Goal: Task Accomplishment & Management: Use online tool/utility

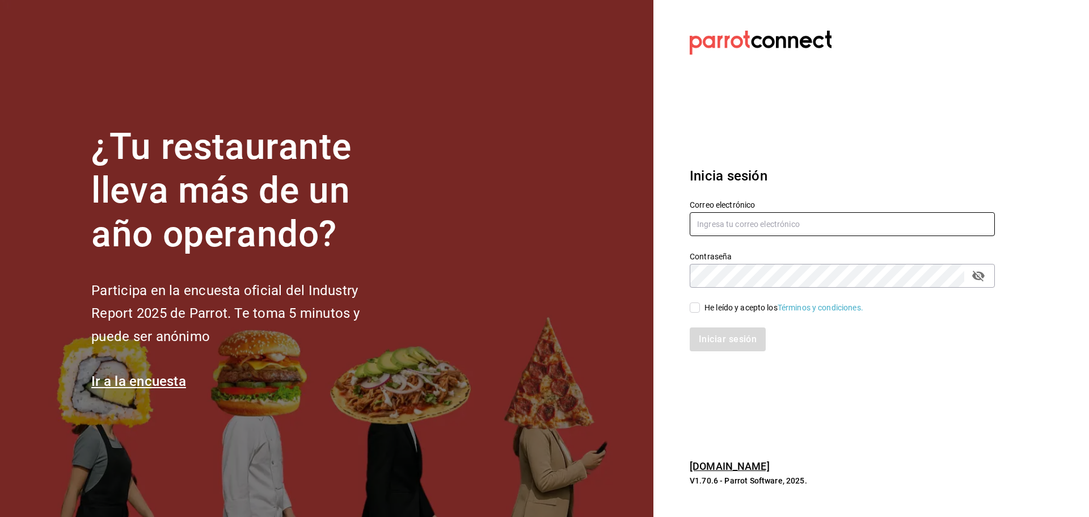
click at [762, 223] on input "text" at bounding box center [842, 224] width 305 height 24
type input "[EMAIL_ADDRESS][DOMAIN_NAME]"
click at [691, 310] on input "He leído y acepto los Términos y condiciones." at bounding box center [695, 307] width 10 height 10
checkbox input "true"
drag, startPoint x: 723, startPoint y: 337, endPoint x: 800, endPoint y: 350, distance: 78.8
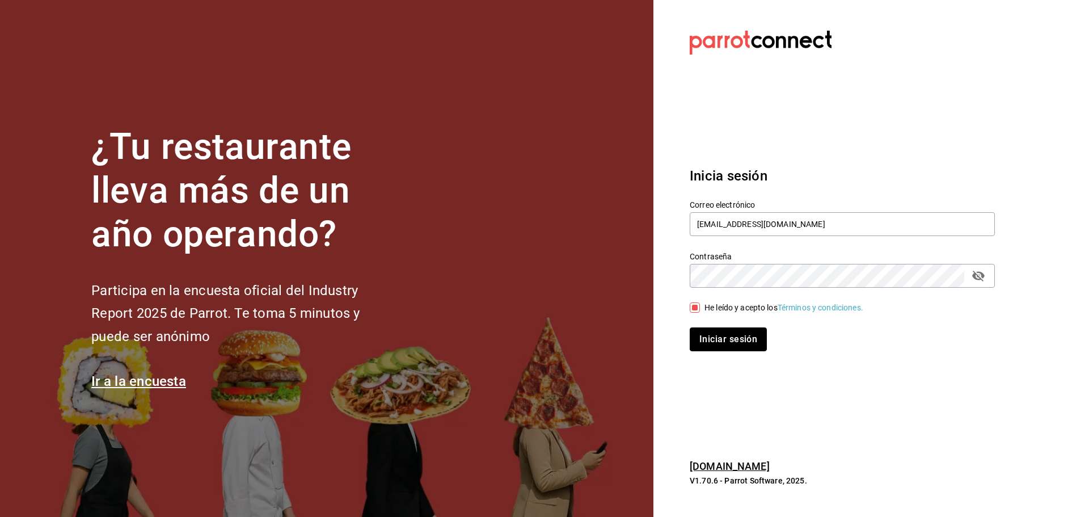
click at [723, 337] on button "Iniciar sesión" at bounding box center [728, 339] width 77 height 24
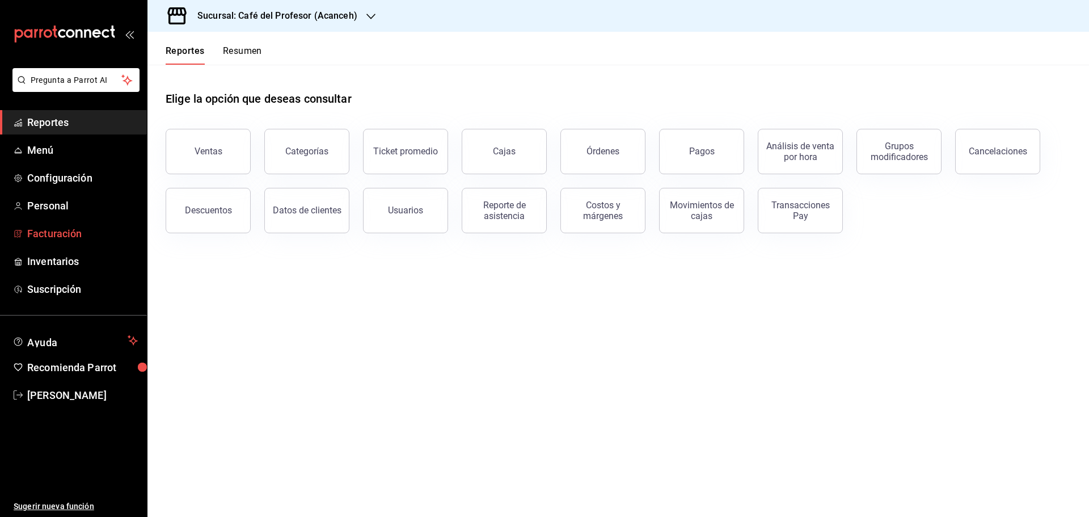
click at [73, 234] on span "Facturación" at bounding box center [82, 233] width 111 height 15
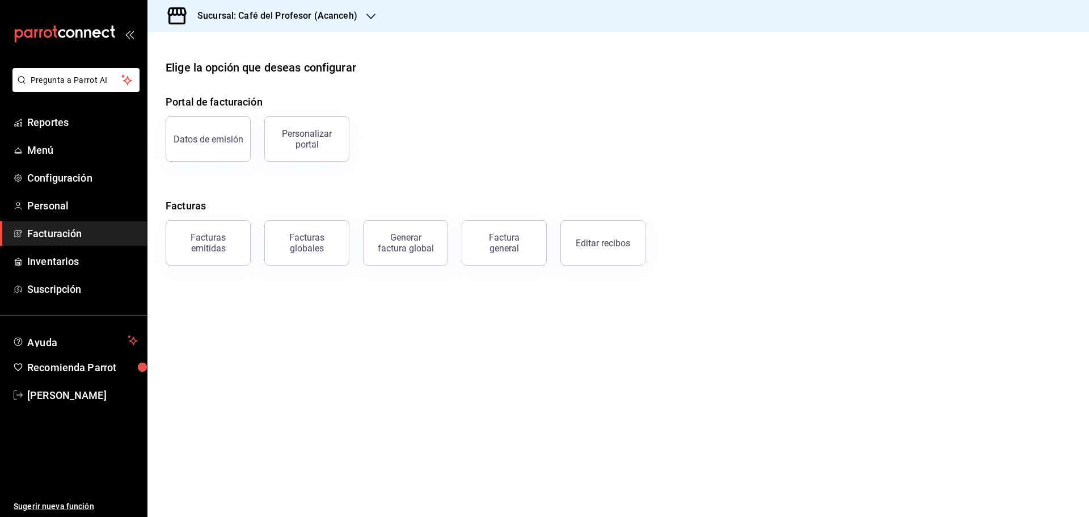
click at [369, 16] on icon "button" at bounding box center [370, 16] width 9 height 9
click at [250, 73] on span "Café del Profesor (Cancun)" at bounding box center [230, 75] width 147 height 12
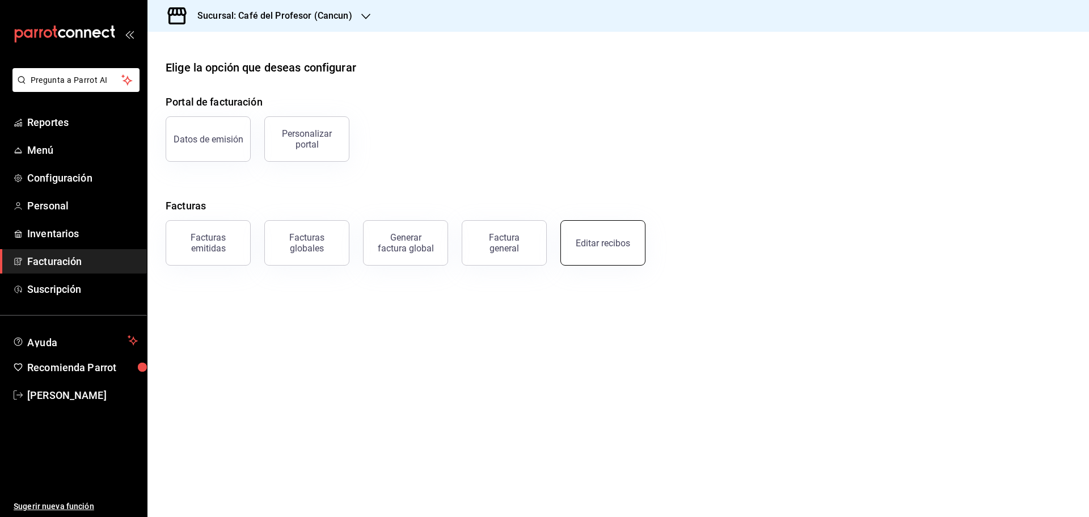
click at [620, 247] on div "Editar recibos" at bounding box center [603, 243] width 54 height 11
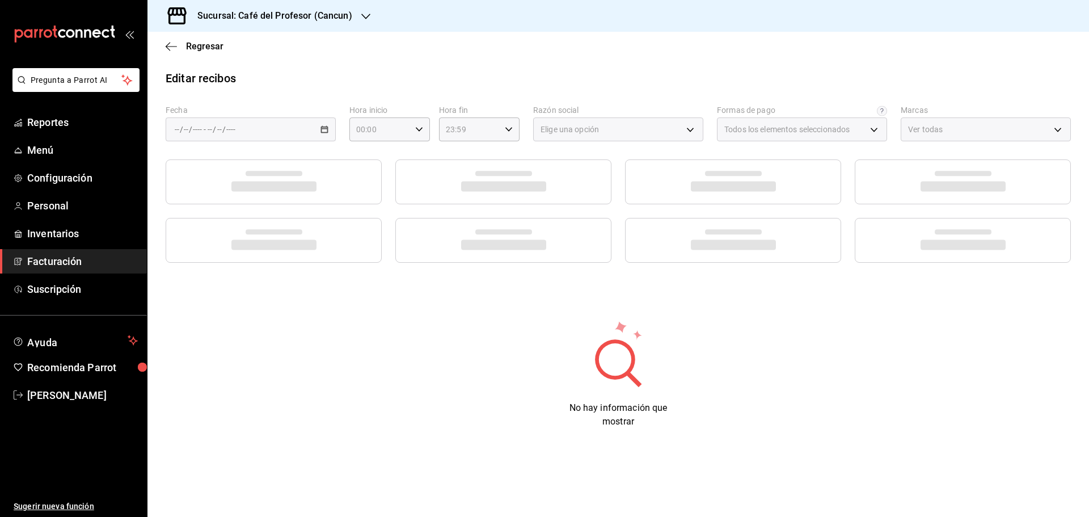
type input "539a0d62-dec3-43f4-b369-dc693f98f60e"
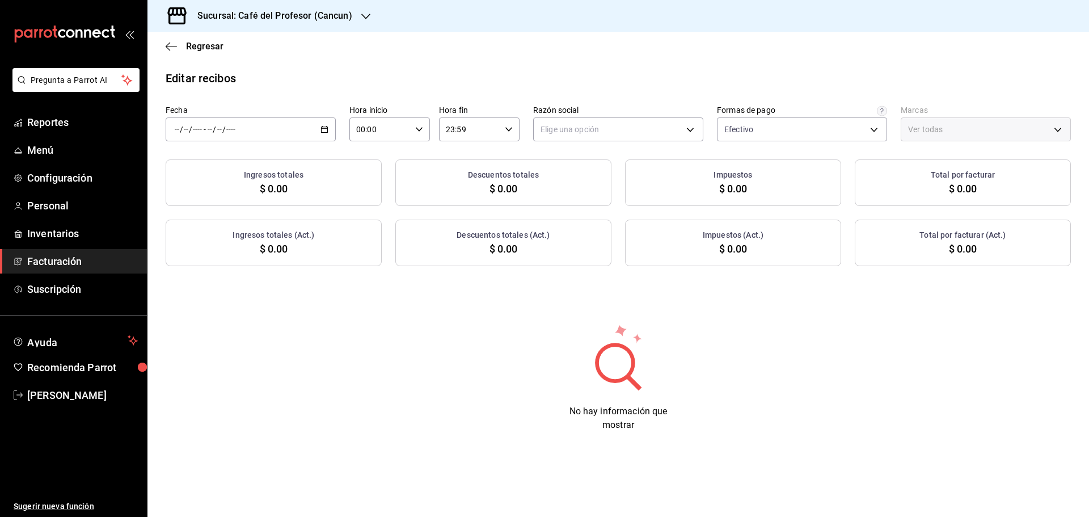
click at [322, 129] on \(Stroke\) "button" at bounding box center [325, 128] width 6 height 1
click at [212, 292] on span "Rango de fechas" at bounding box center [219, 291] width 88 height 12
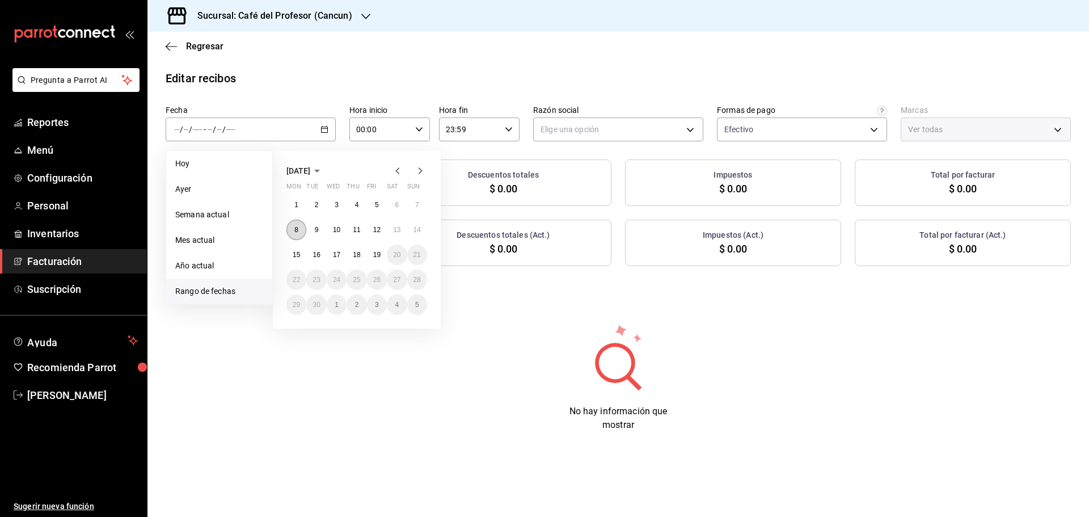
click at [295, 230] on abbr "8" at bounding box center [296, 230] width 4 height 8
click at [417, 233] on abbr "14" at bounding box center [417, 230] width 7 height 8
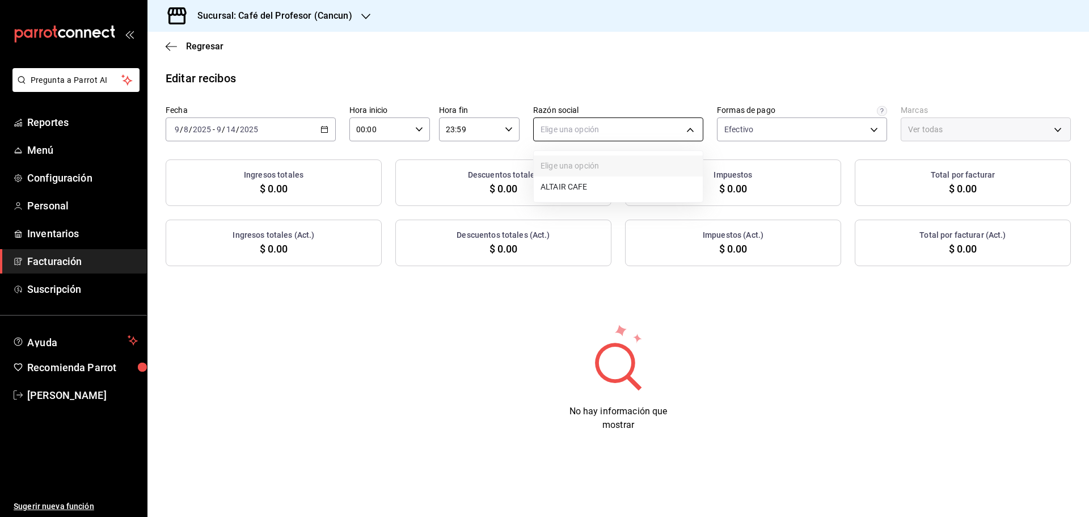
click at [690, 128] on body "Pregunta a Parrot AI Reportes Menú Configuración Personal Inventarios Facturaci…" at bounding box center [544, 258] width 1089 height 517
click at [624, 184] on li "ALTAIR CAFE" at bounding box center [618, 186] width 169 height 21
type input "f8e9ccbb-2ed4-4b61-8efa-c0f2100cd2d0"
type input "c124c12d-dc0e-4a3d-911f-5b13390841f9"
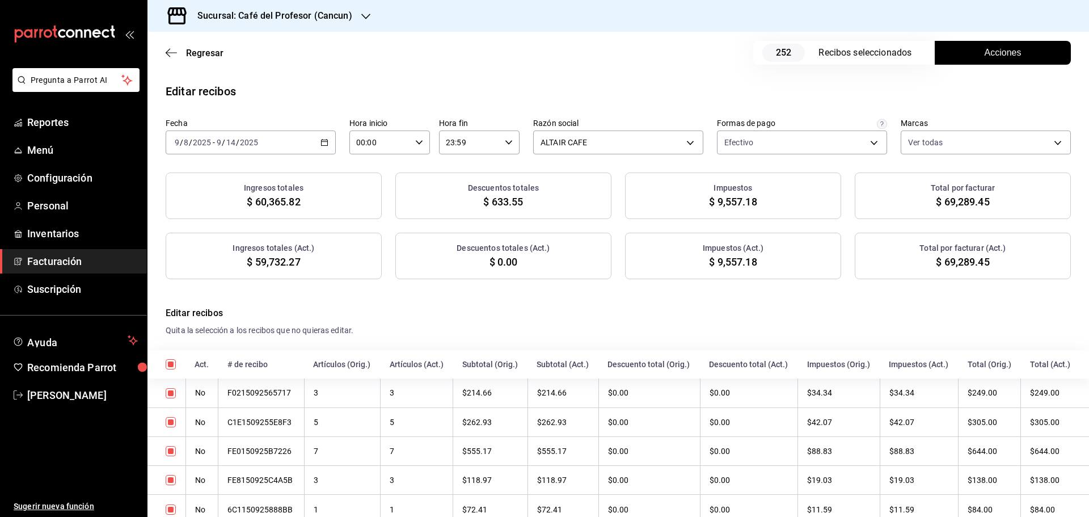
click at [1015, 50] on button "Acciones" at bounding box center [1003, 53] width 136 height 24
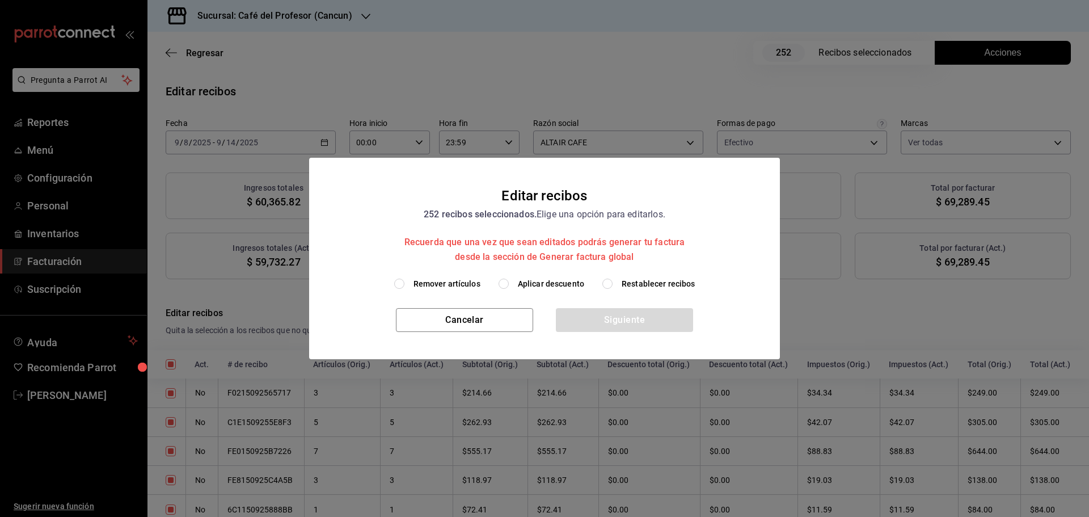
click at [429, 285] on span "Remover artículos" at bounding box center [447, 284] width 67 height 12
click at [404, 285] on input "Remover artículos" at bounding box center [399, 284] width 10 height 10
radio input "true"
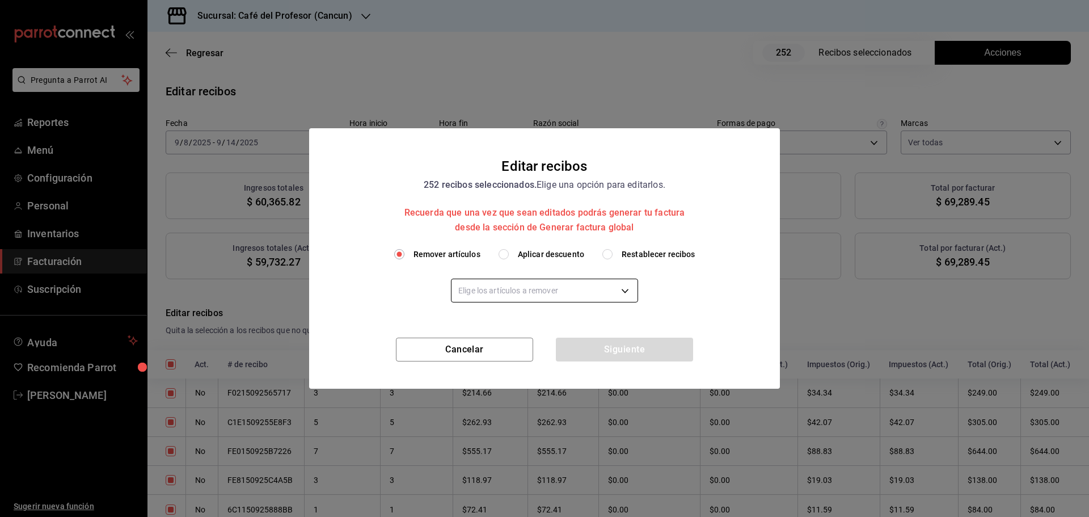
click at [635, 288] on body "Pregunta a Parrot AI Reportes Menú Configuración Personal Inventarios Facturaci…" at bounding box center [544, 258] width 1089 height 517
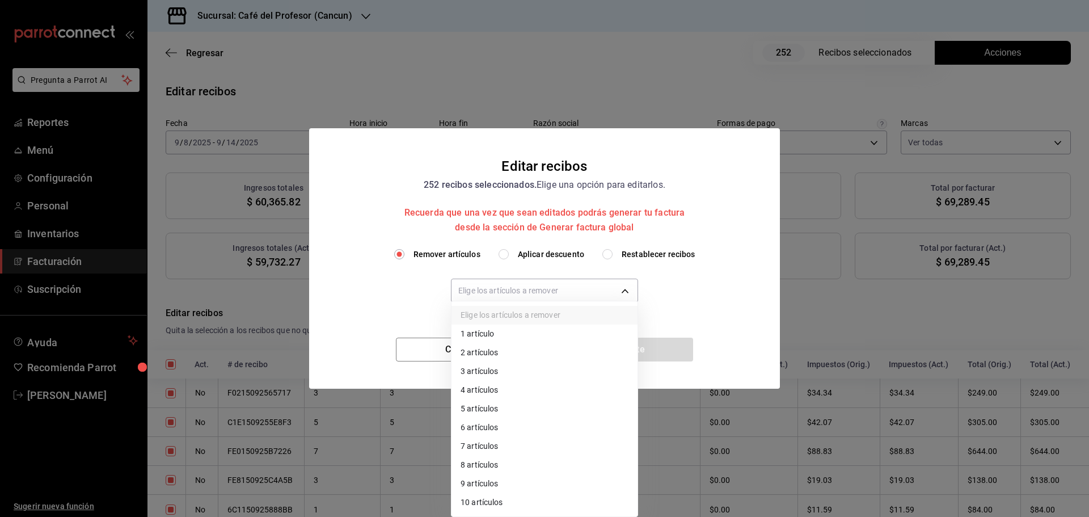
click at [518, 352] on li "2 artículos" at bounding box center [545, 352] width 186 height 19
type input "2"
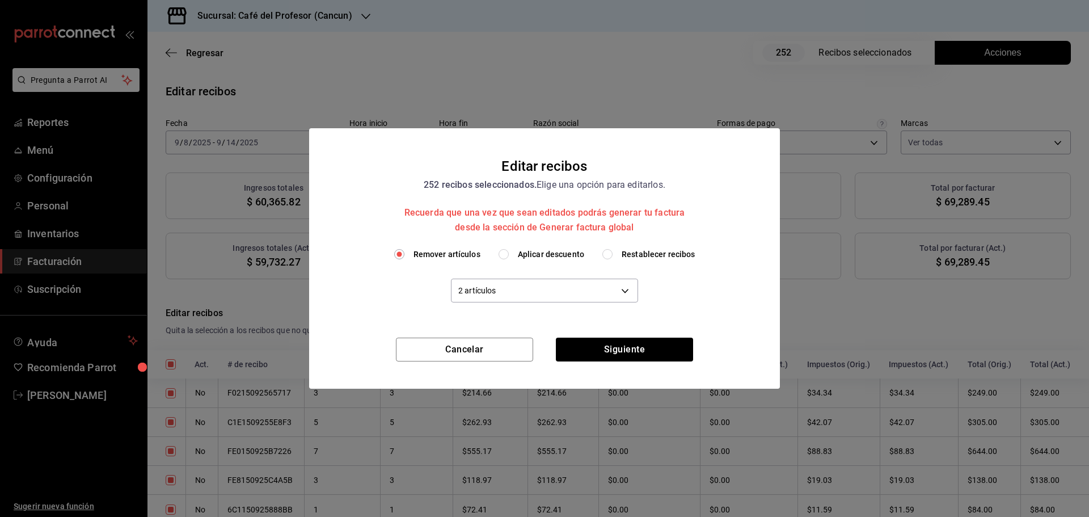
click at [611, 357] on div "Elige los artículos a remover 1 artículo 2 artículos 3 artículos 4 artículos 5 …" at bounding box center [544, 258] width 1089 height 517
click at [643, 353] on button "Siguiente" at bounding box center [624, 349] width 137 height 24
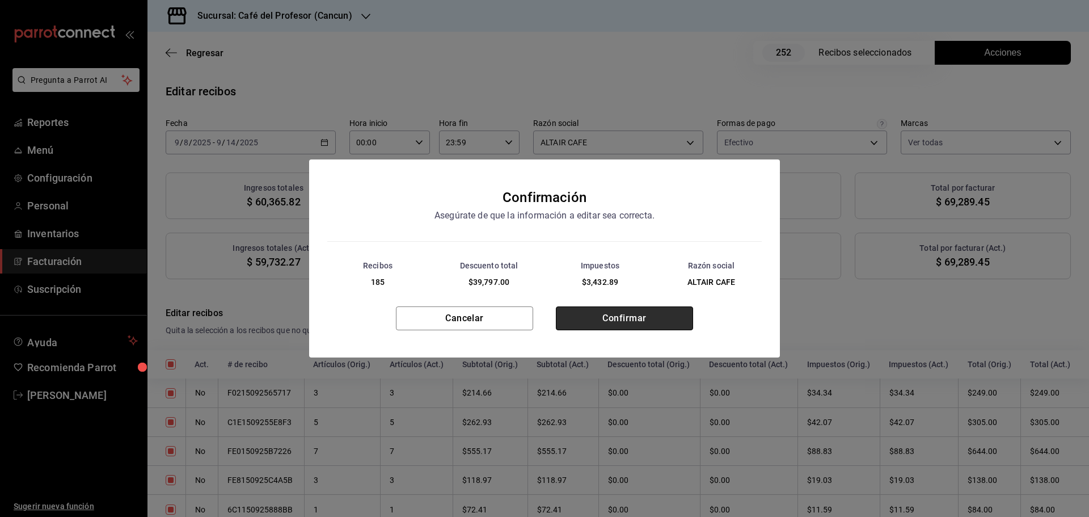
click at [651, 315] on button "Confirmar" at bounding box center [624, 318] width 137 height 24
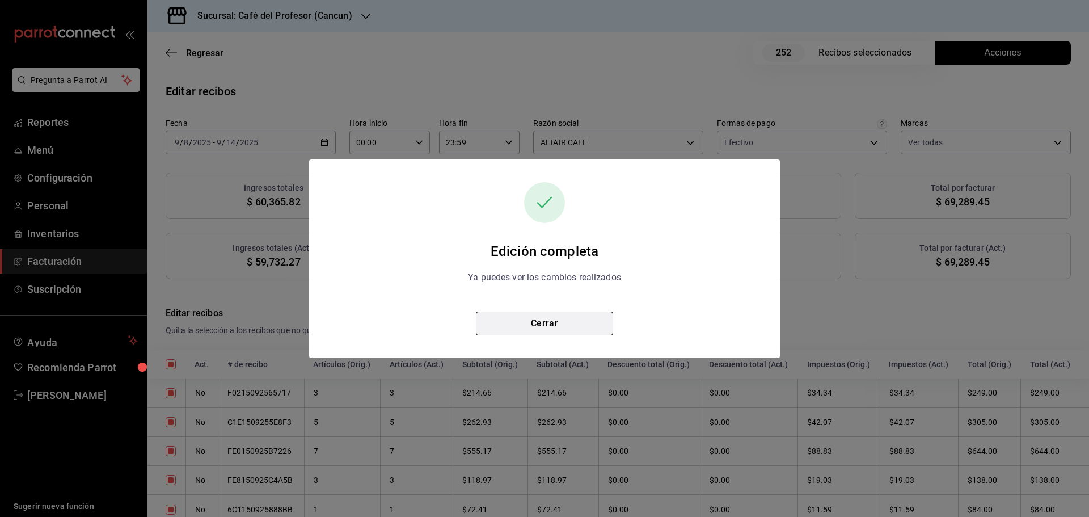
click at [526, 317] on button "Cerrar" at bounding box center [544, 323] width 137 height 24
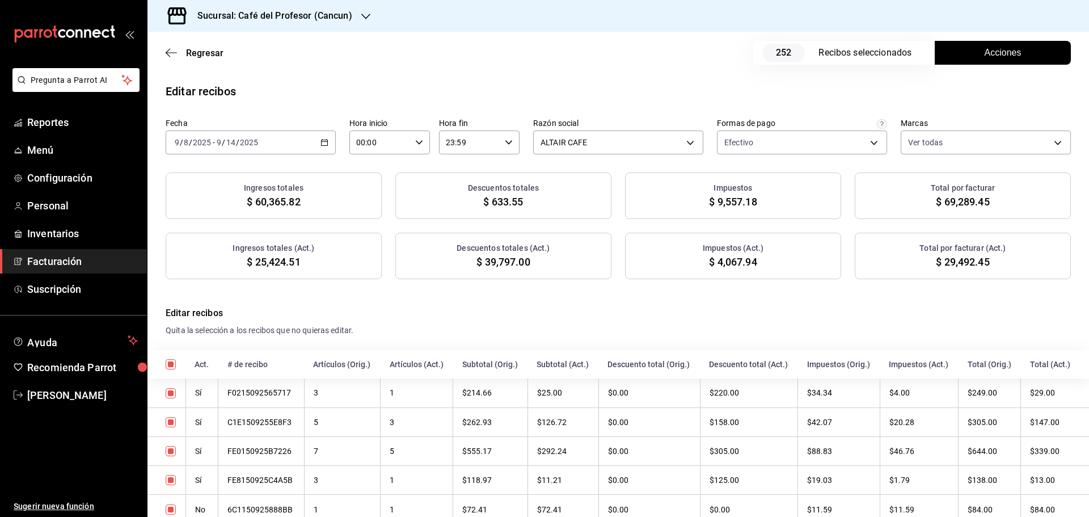
click at [365, 16] on icon "button" at bounding box center [365, 16] width 9 height 9
click at [52, 261] on div at bounding box center [544, 258] width 1089 height 517
click at [48, 260] on span "Facturación" at bounding box center [82, 261] width 111 height 15
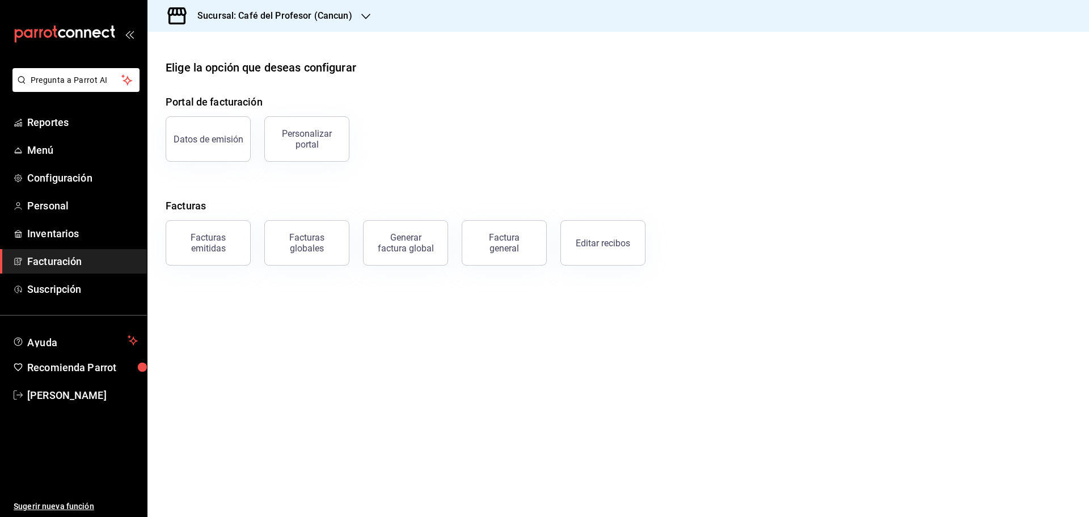
click at [361, 14] on icon "button" at bounding box center [365, 16] width 9 height 9
click at [266, 52] on div "Café del Profesor (Acanceh)" at bounding box center [233, 49] width 152 height 12
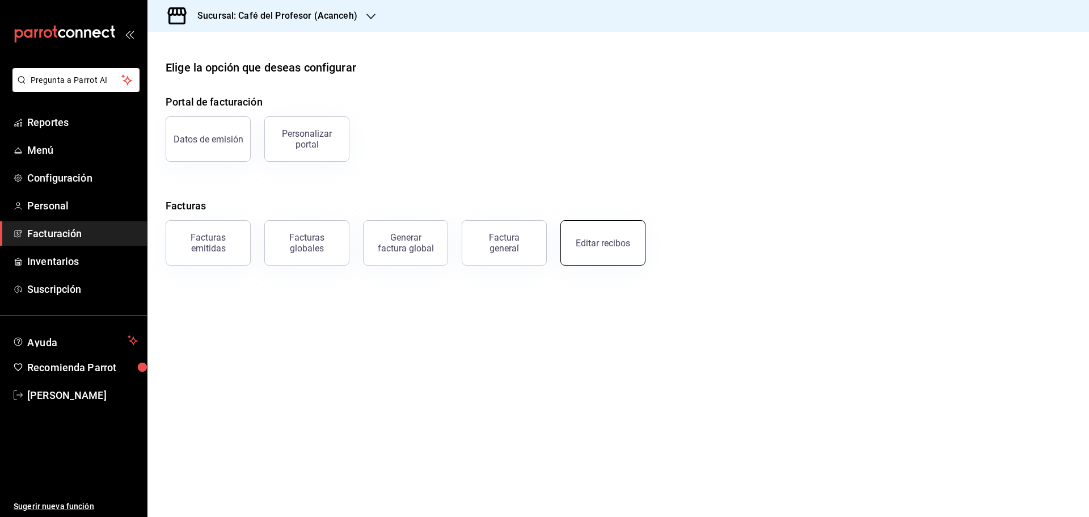
click at [630, 246] on button "Editar recibos" at bounding box center [602, 242] width 85 height 45
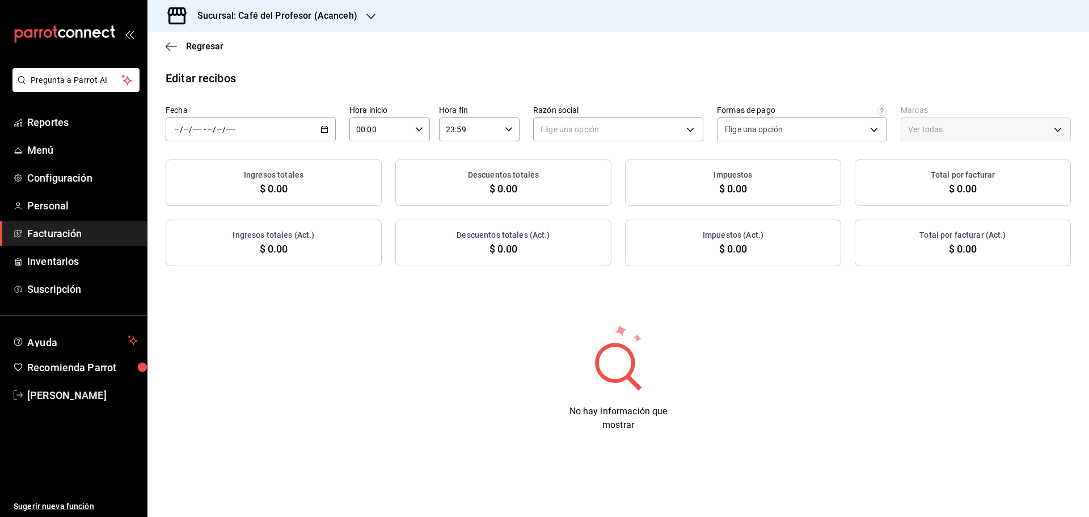
type input "8b9d3247-2f47-428e-a386-d008ffe4c33c"
click at [323, 130] on icon "button" at bounding box center [324, 129] width 8 height 8
click at [213, 297] on span "Rango de fechas" at bounding box center [219, 291] width 88 height 12
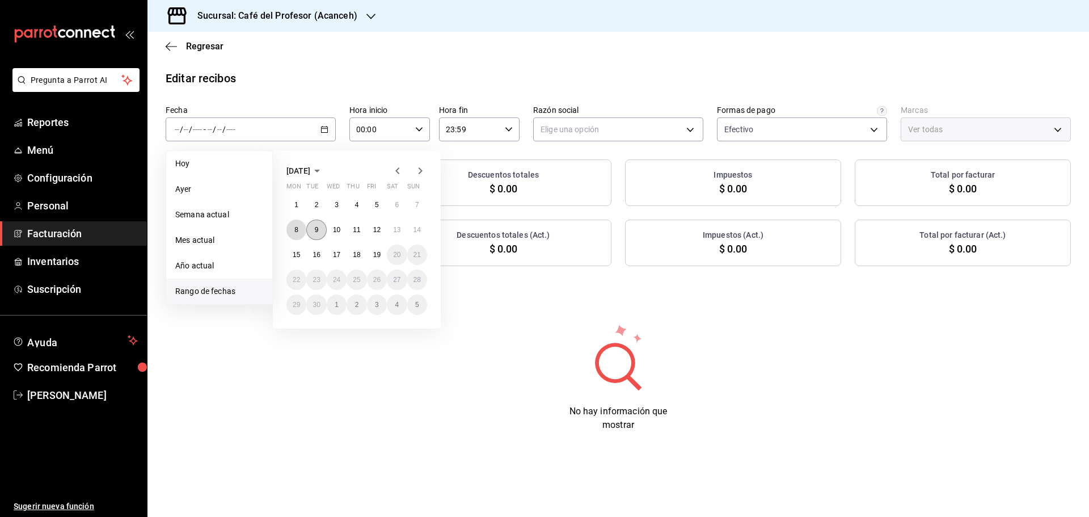
drag, startPoint x: 289, startPoint y: 226, endPoint x: 320, endPoint y: 229, distance: 31.3
click at [290, 227] on button "8" at bounding box center [296, 230] width 20 height 20
click at [416, 231] on abbr "14" at bounding box center [417, 230] width 7 height 8
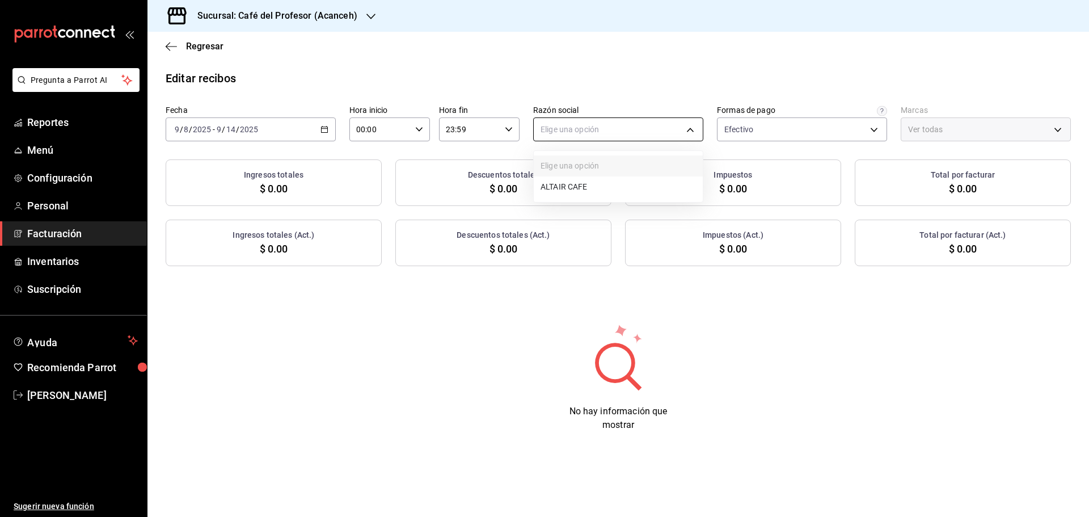
click at [690, 123] on body "Pregunta a Parrot AI Reportes Menú Configuración Personal Facturación Inventari…" at bounding box center [544, 258] width 1089 height 517
click at [583, 189] on li "ALTAIR CAFE" at bounding box center [618, 186] width 169 height 21
type input "13035fa2-4482-428a-a46b-159a3511a0b7"
type input "c1a8b8e6-187f-497f-b24d-8667d510d931"
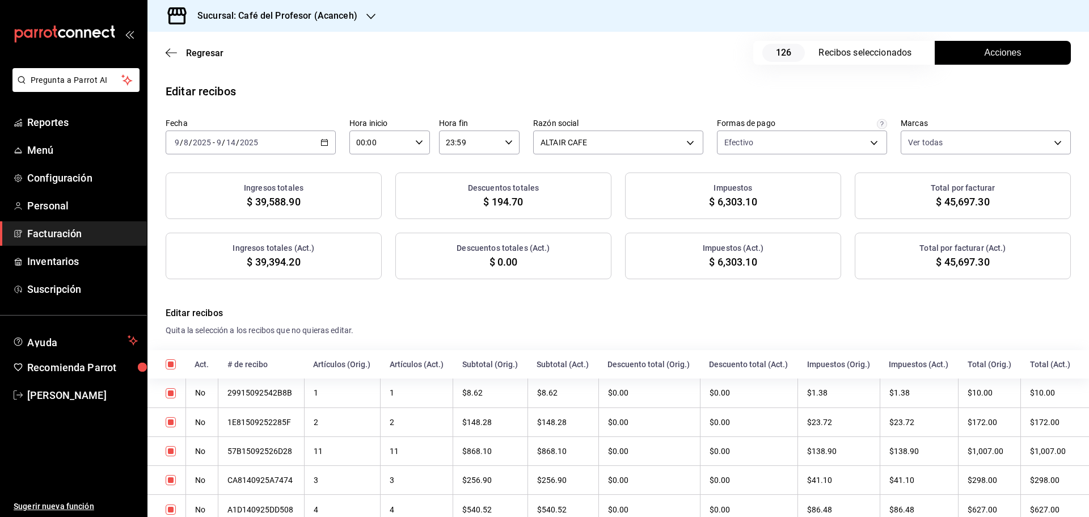
click at [1023, 59] on button "Acciones" at bounding box center [1003, 53] width 136 height 24
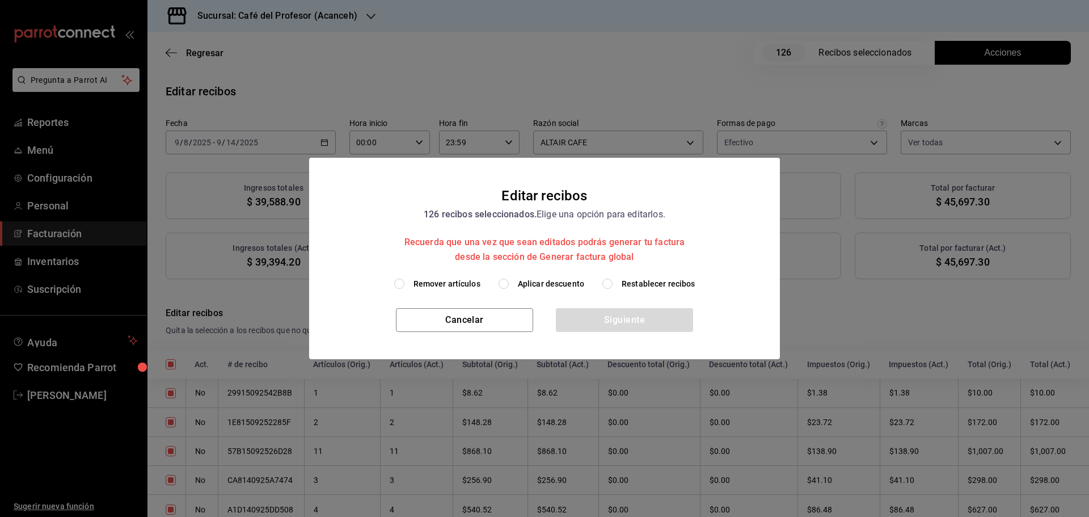
click at [522, 285] on span "Aplicar descuento" at bounding box center [551, 284] width 66 height 12
click at [509, 285] on input "Aplicar descuento" at bounding box center [504, 284] width 10 height 10
radio input "true"
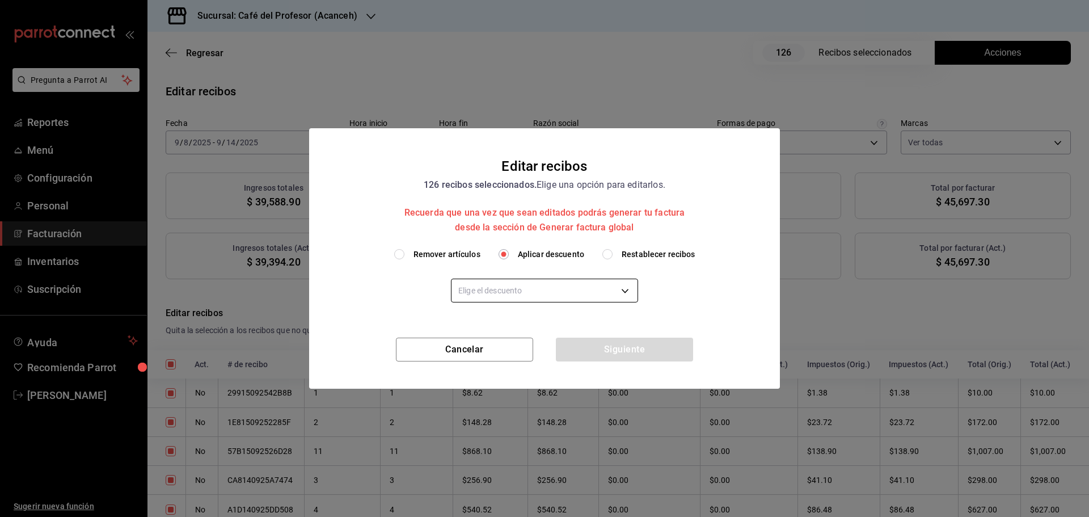
click at [623, 293] on body "Pregunta a Parrot AI Reportes Menú Configuración Personal Facturación Inventari…" at bounding box center [544, 258] width 1089 height 517
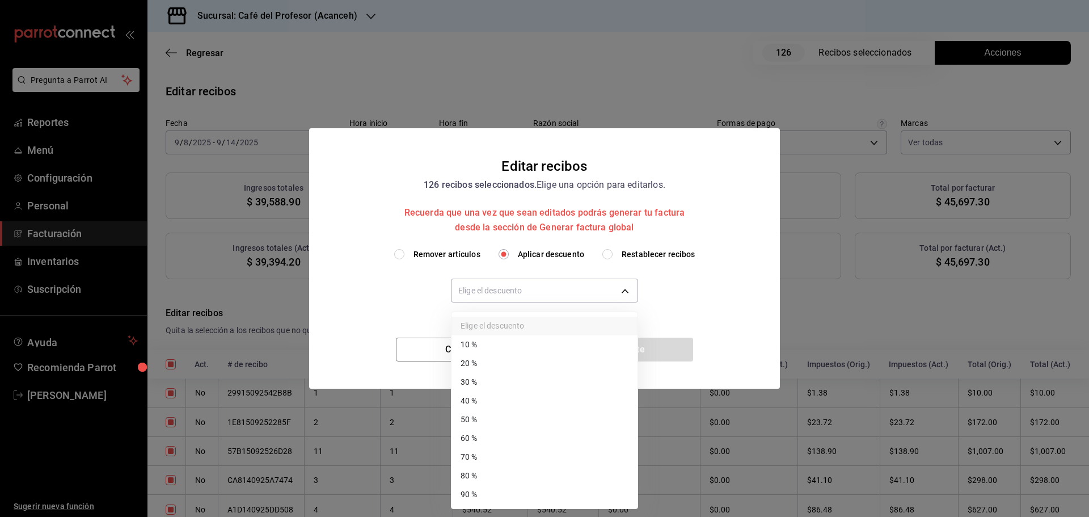
click at [499, 441] on li "60 %" at bounding box center [545, 438] width 186 height 19
type input "60"
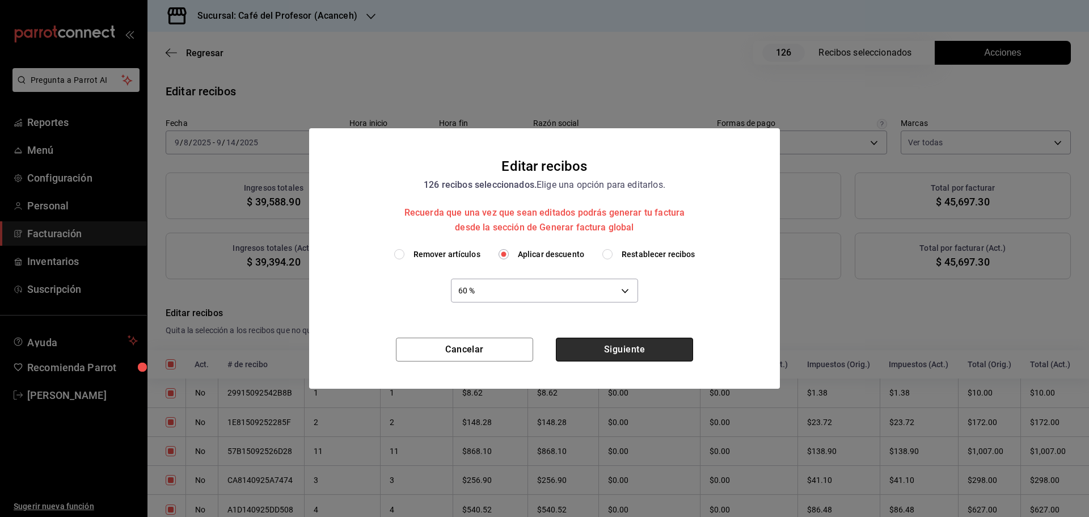
drag, startPoint x: 611, startPoint y: 349, endPoint x: 622, endPoint y: 348, distance: 10.8
click at [611, 349] on button "Siguiente" at bounding box center [624, 349] width 137 height 24
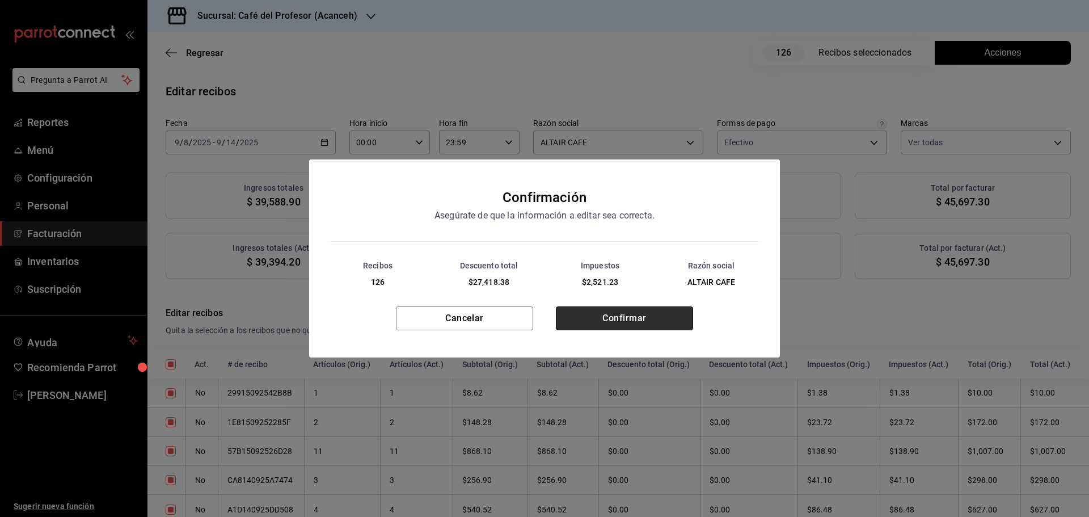
click at [644, 323] on button "Confirmar" at bounding box center [624, 318] width 137 height 24
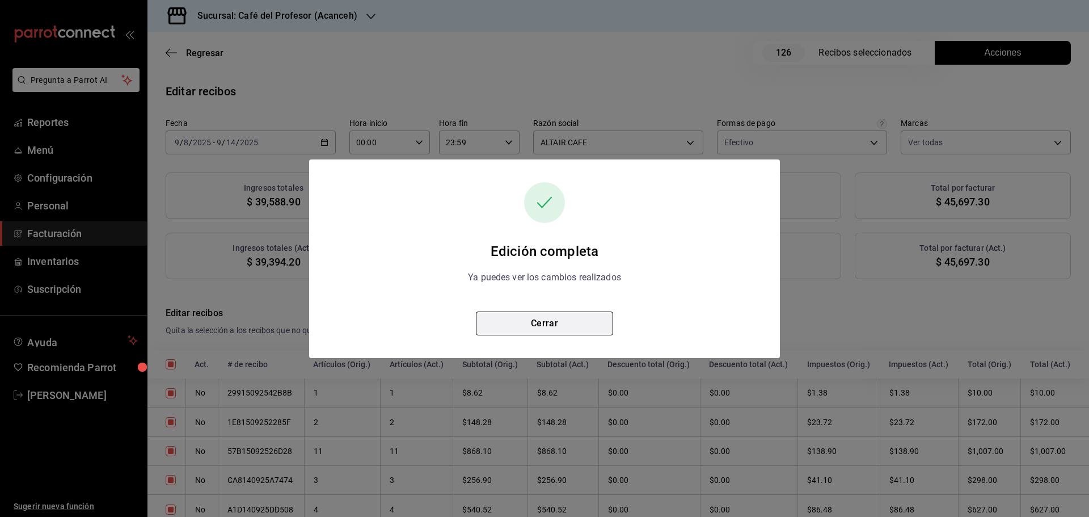
click at [600, 326] on button "Cerrar" at bounding box center [544, 323] width 137 height 24
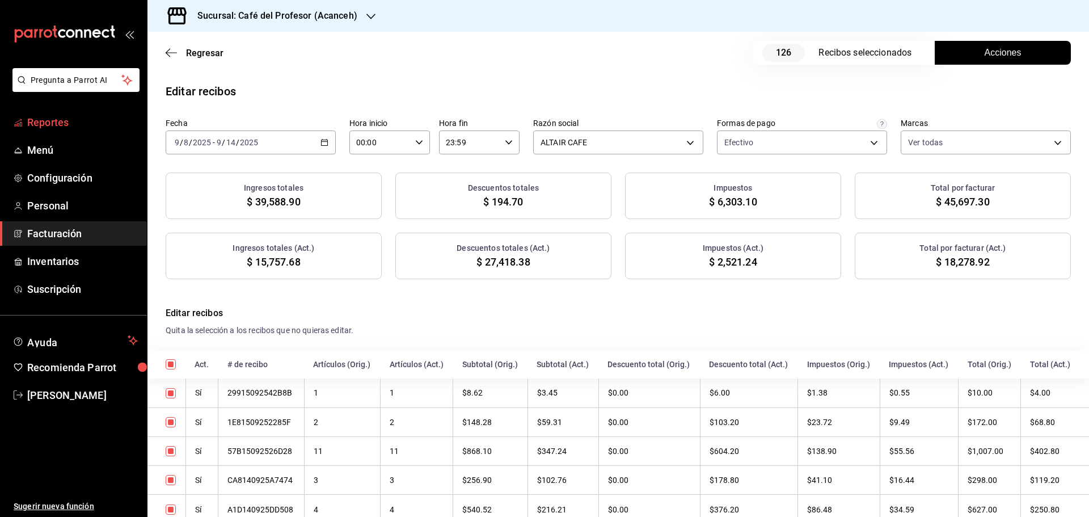
click at [54, 119] on span "Reportes" at bounding box center [82, 122] width 111 height 15
